Goal: Transaction & Acquisition: Book appointment/travel/reservation

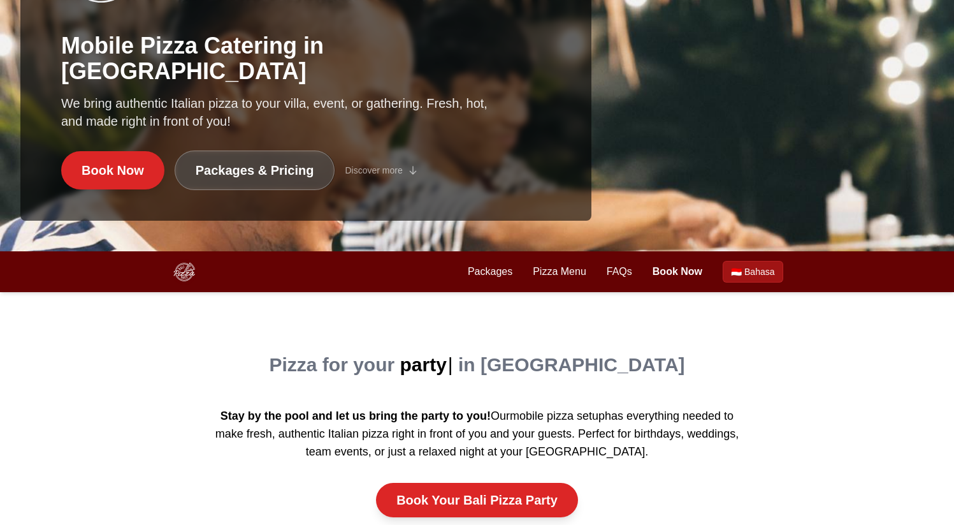
scroll to position [274, 0]
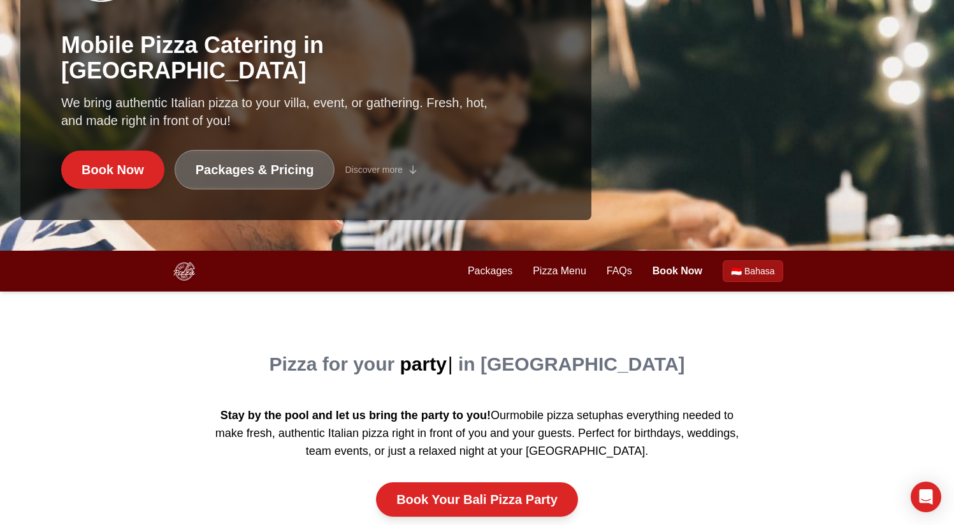
click at [222, 179] on link "Packages & Pricing" at bounding box center [255, 170] width 161 height 40
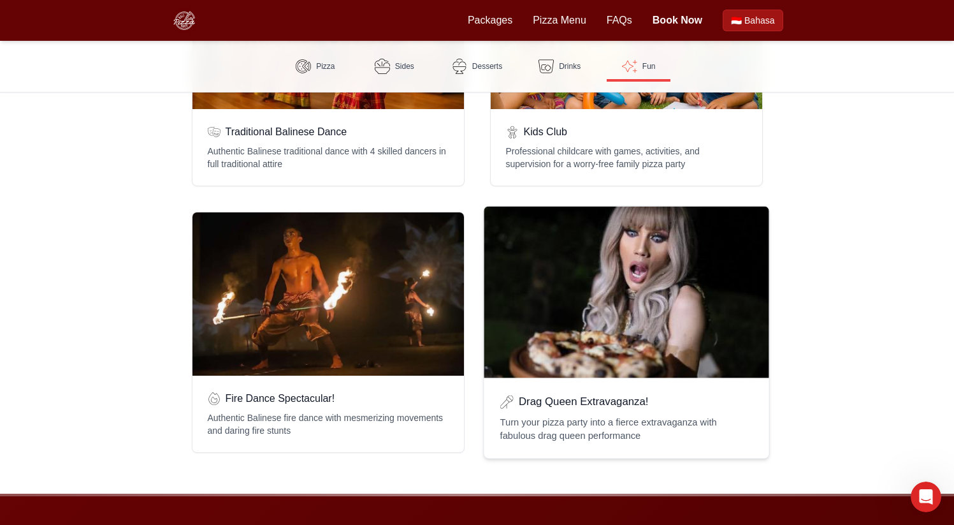
scroll to position [2506, 0]
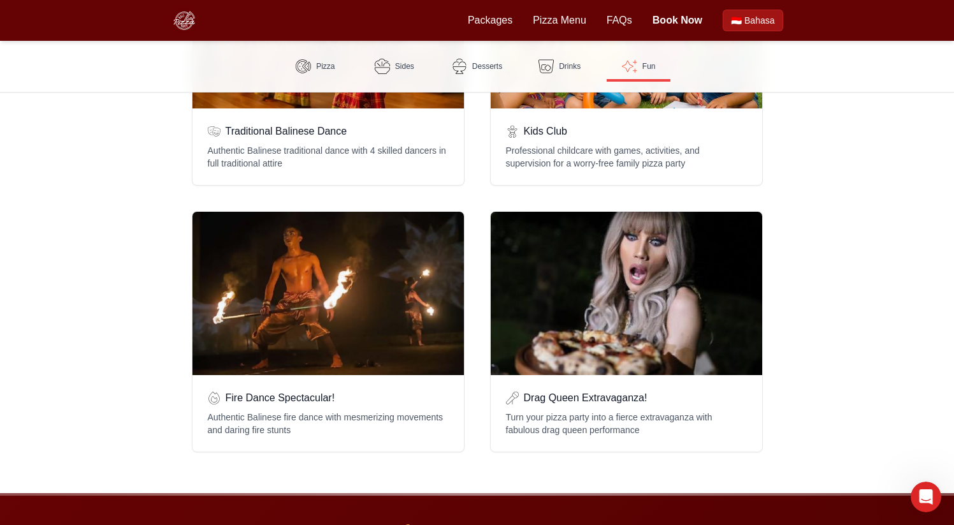
click at [939, 500] on div "Intercom Messenger openen" at bounding box center [926, 497] width 42 height 42
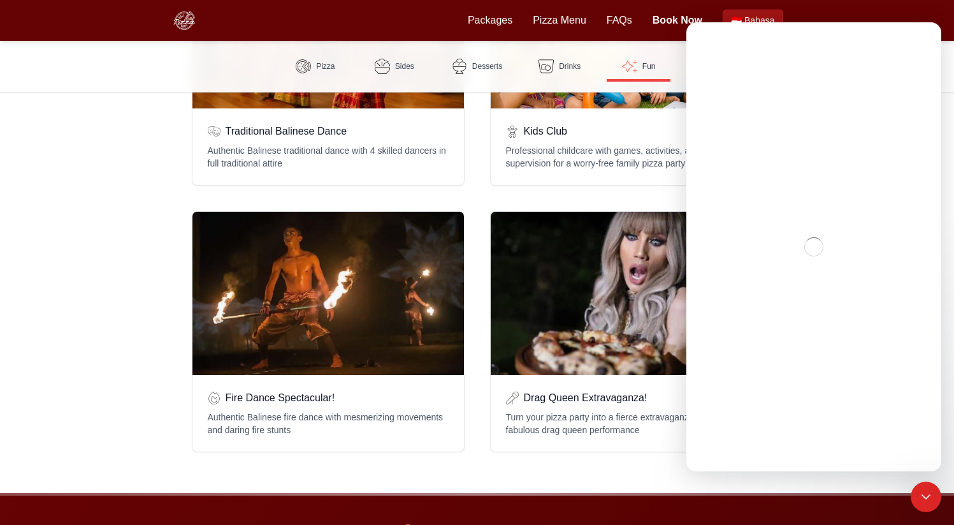
scroll to position [0, 0]
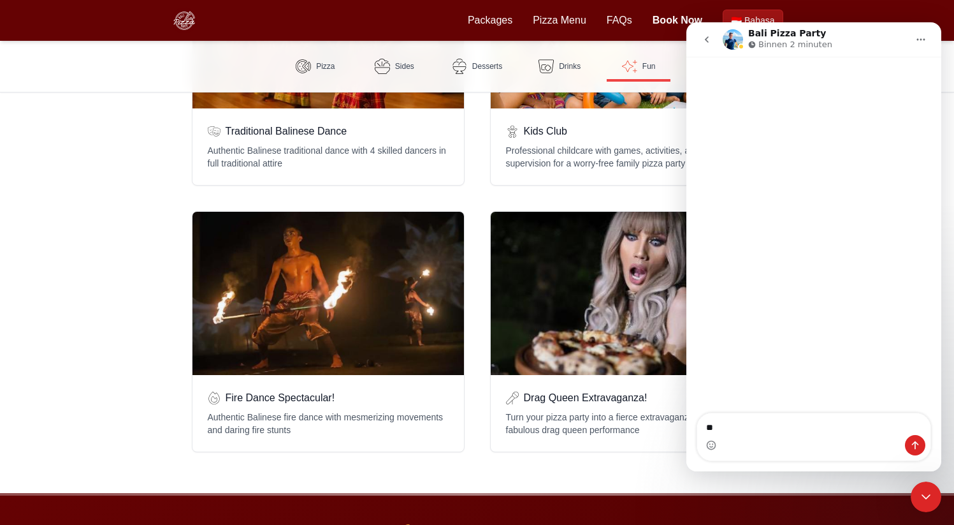
type textarea "***"
type textarea "**********"
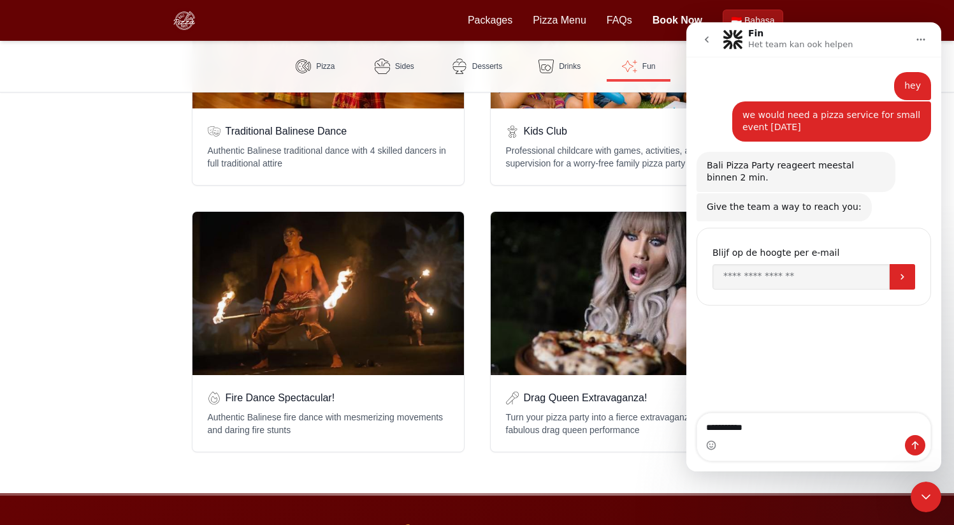
type textarea "**********"
drag, startPoint x: 930, startPoint y: 490, endPoint x: 1819, endPoint y: 961, distance: 1006.2
click at [930, 490] on icon "Intercom Messenger sluiten" at bounding box center [926, 496] width 15 height 15
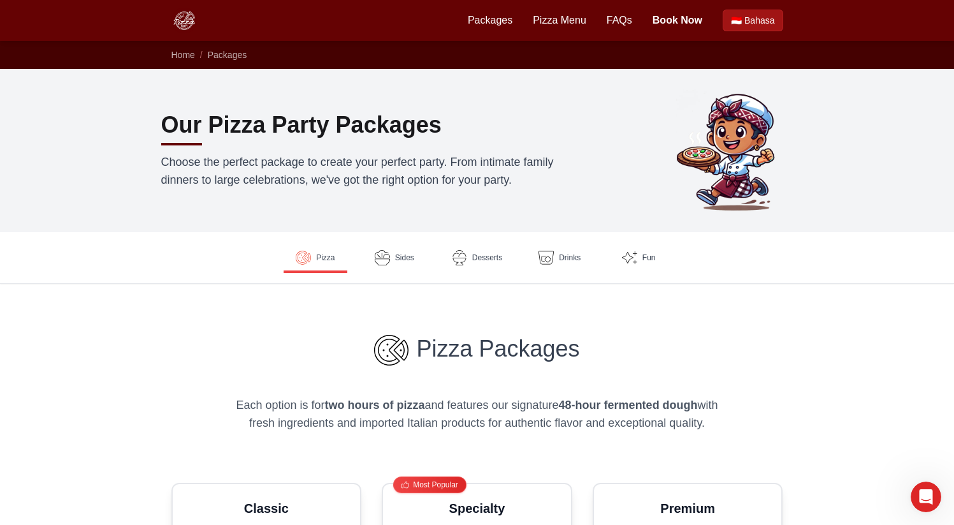
click at [935, 501] on div "Intercom Messenger openen" at bounding box center [926, 497] width 42 height 42
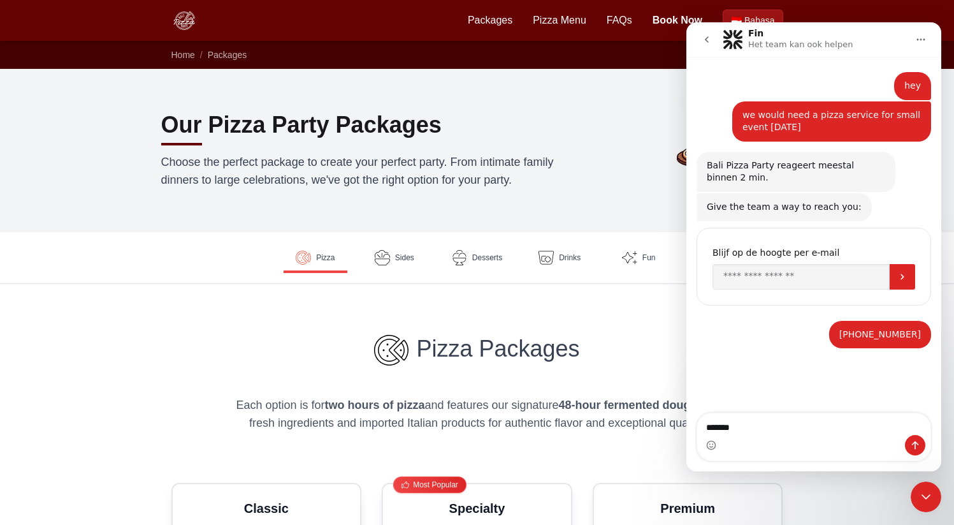
type textarea "********"
click at [917, 492] on div "Intercom Messenger sluiten" at bounding box center [926, 496] width 31 height 31
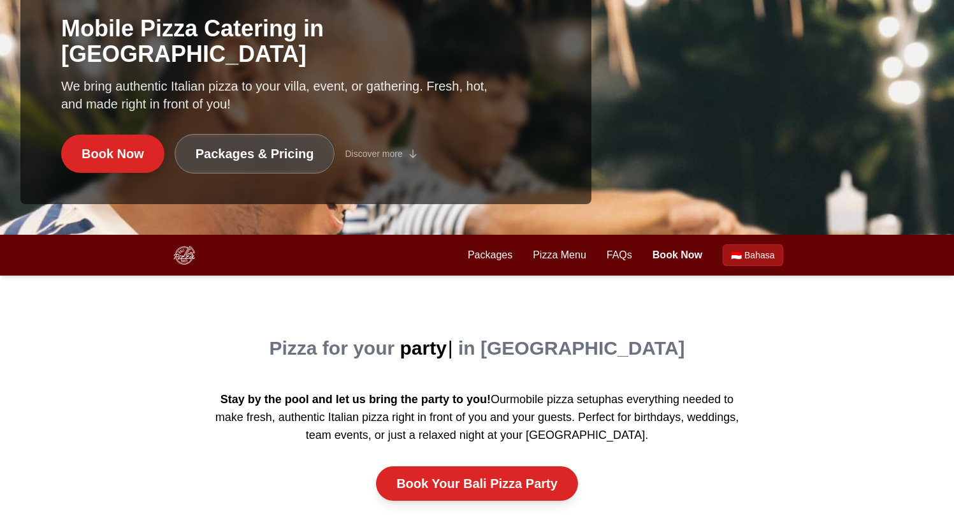
scroll to position [294, 0]
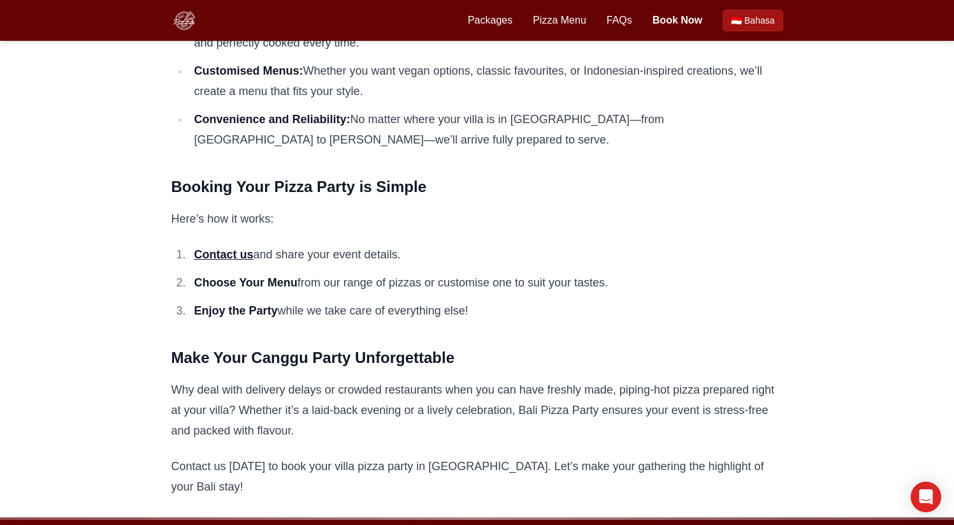
scroll to position [1197, 0]
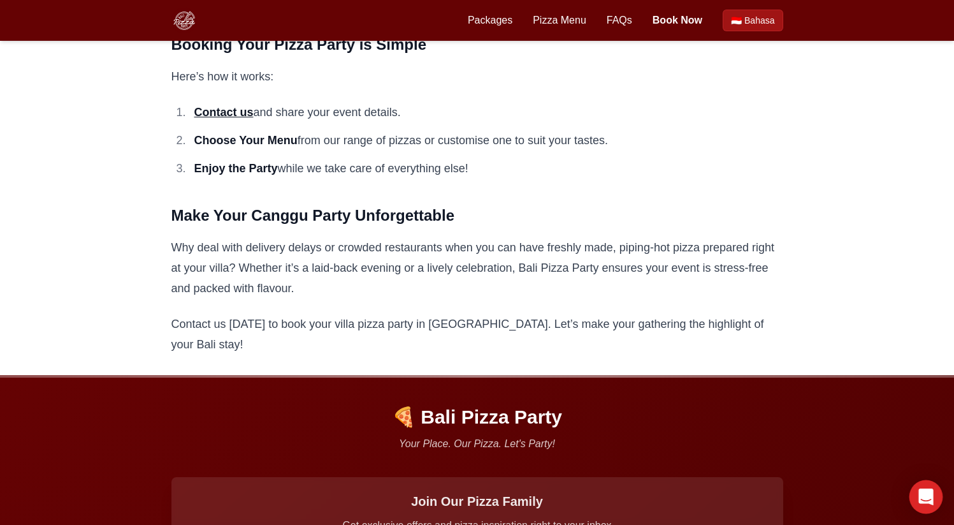
click at [928, 497] on icon "Open Intercom Messenger" at bounding box center [926, 496] width 15 height 17
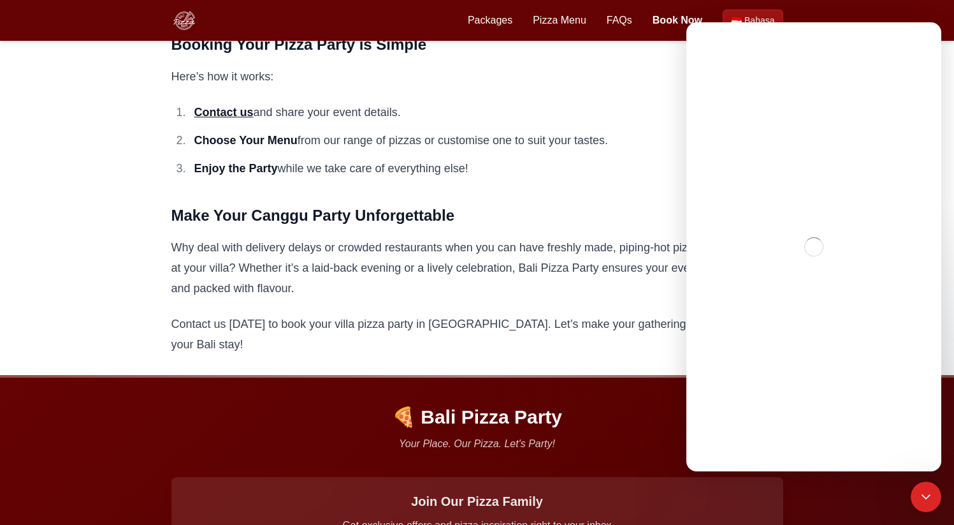
scroll to position [0, 0]
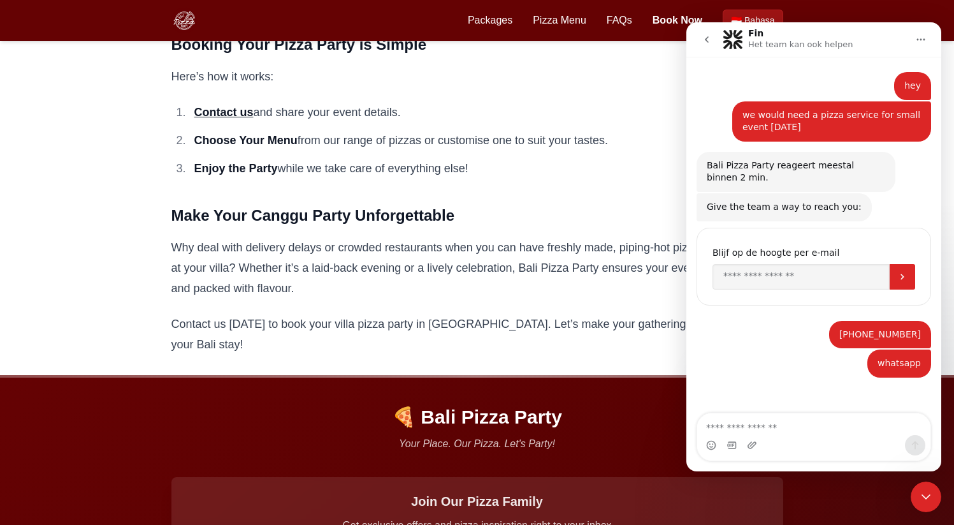
click at [926, 502] on icon "Intercom Messenger sluiten" at bounding box center [926, 496] width 15 height 15
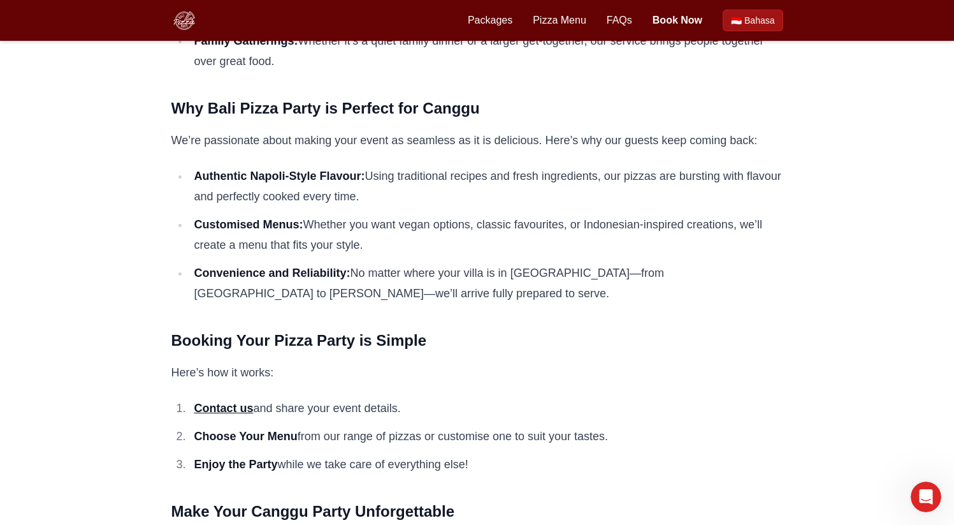
scroll to position [900, 0]
click at [242, 402] on strong "Contact us" at bounding box center [223, 408] width 59 height 13
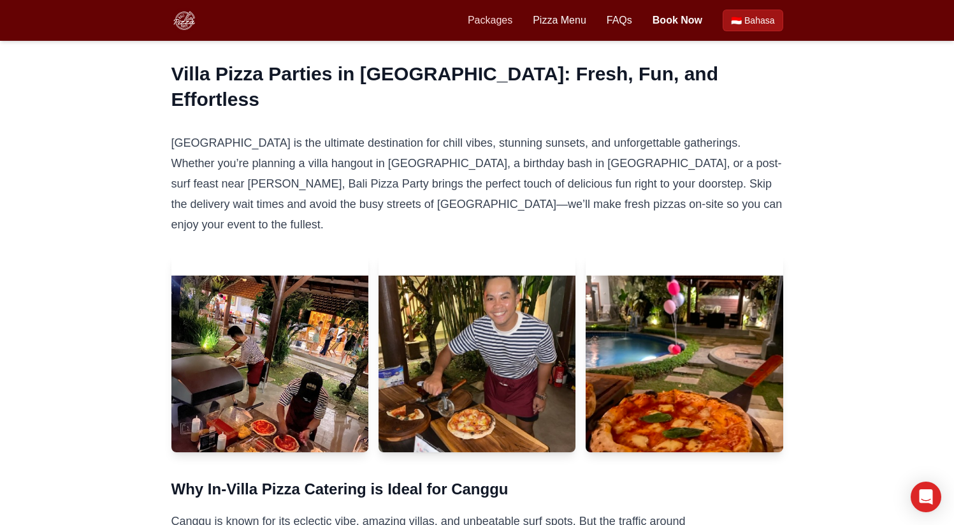
click at [476, 15] on link "Packages" at bounding box center [490, 20] width 45 height 15
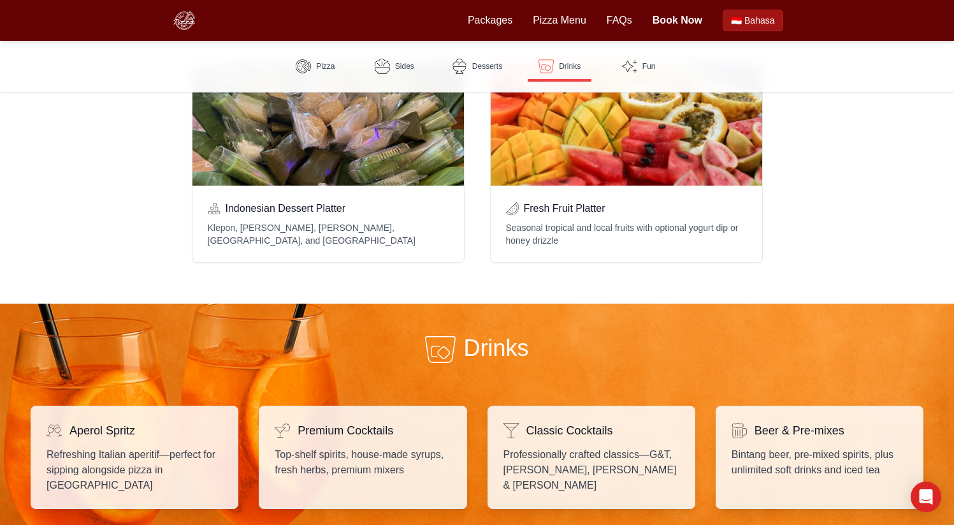
scroll to position [1706, 0]
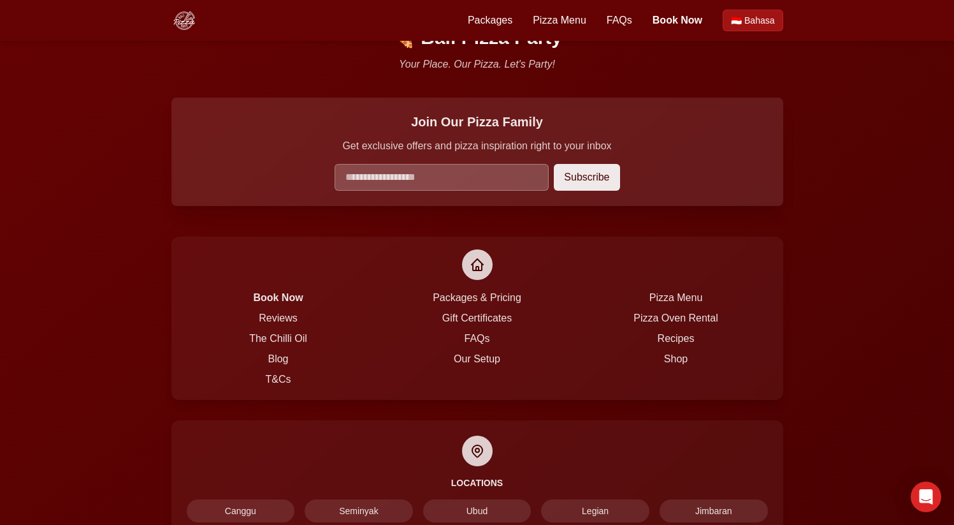
scroll to position [3298, 0]
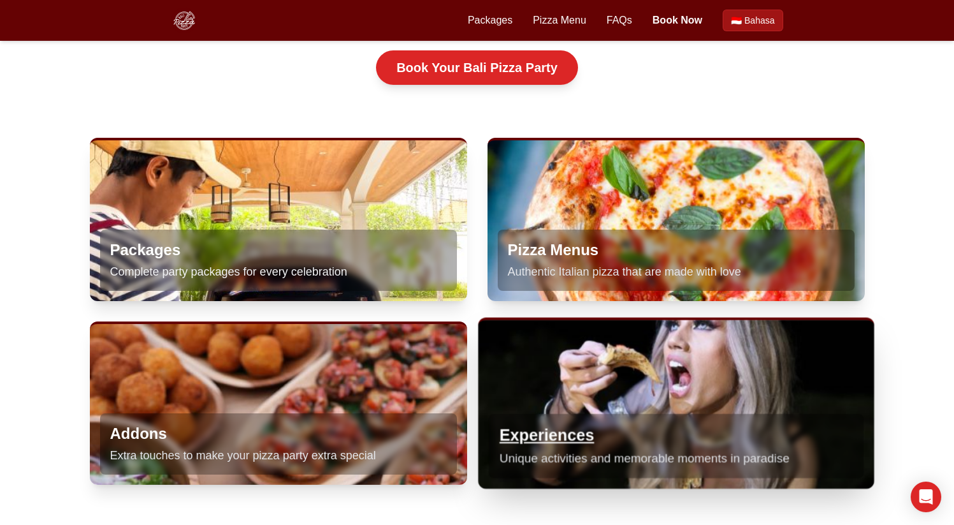
scroll to position [708, 0]
